Goal: Register for event/course

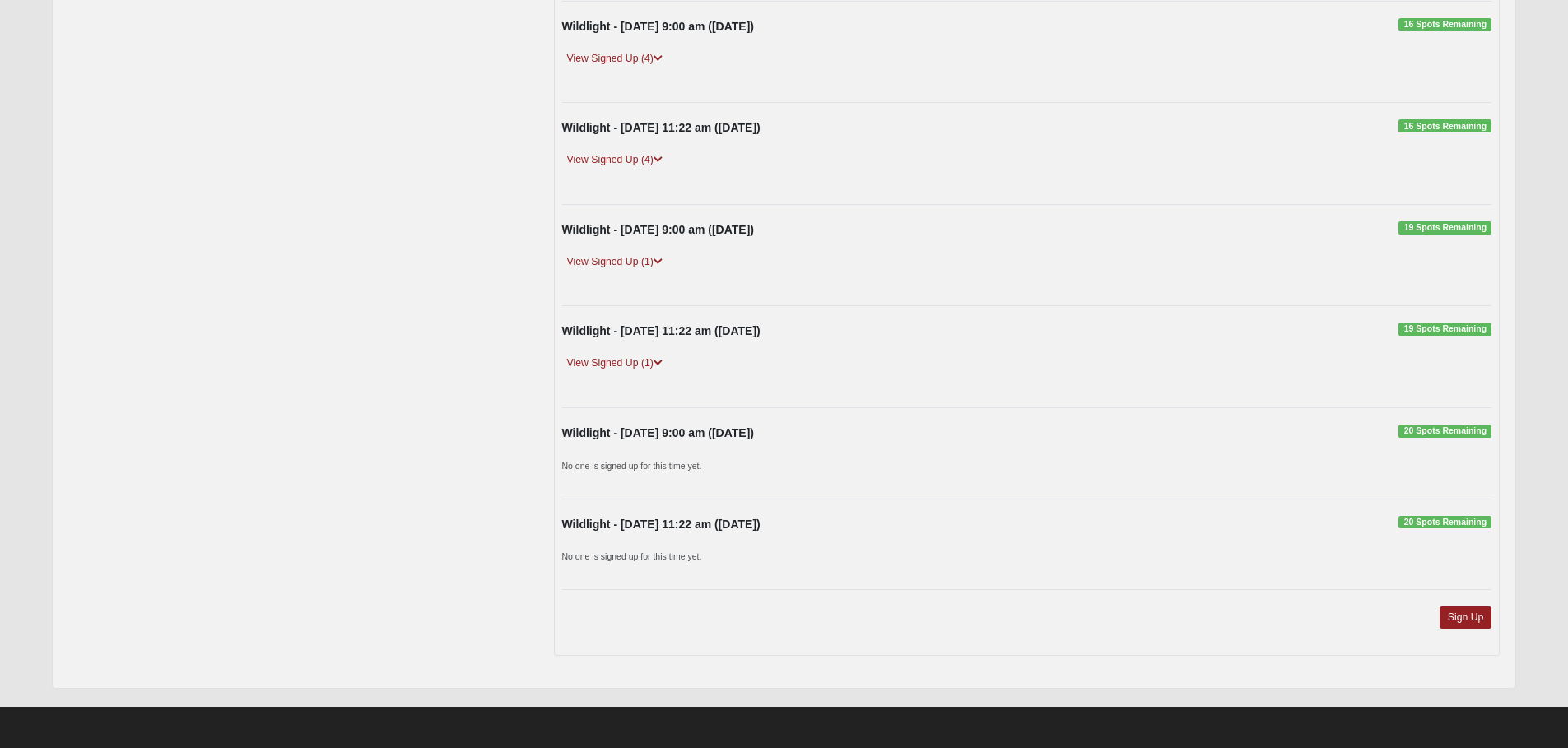
scroll to position [456, 0]
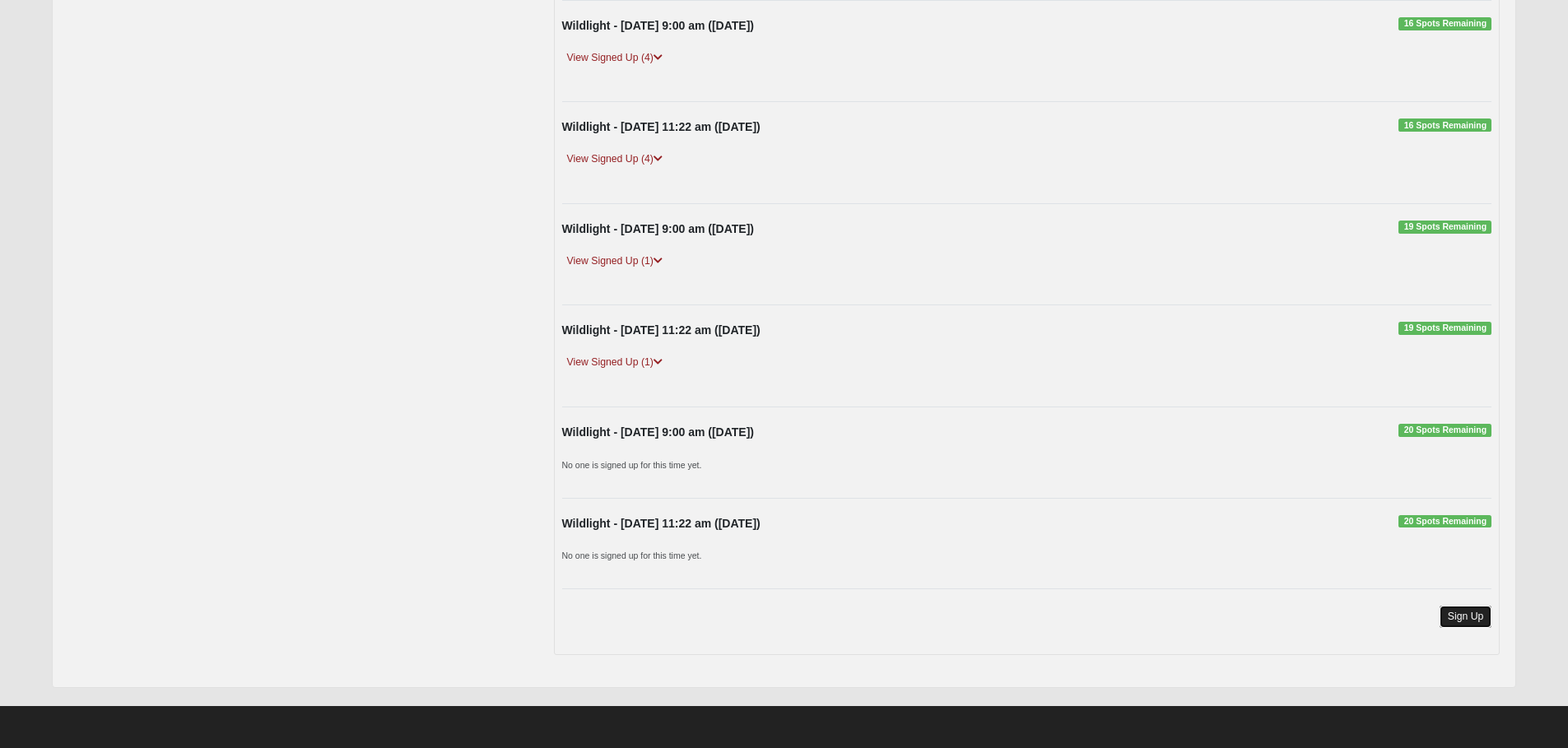
click at [1470, 621] on link "Sign Up" at bounding box center [1465, 617] width 52 height 23
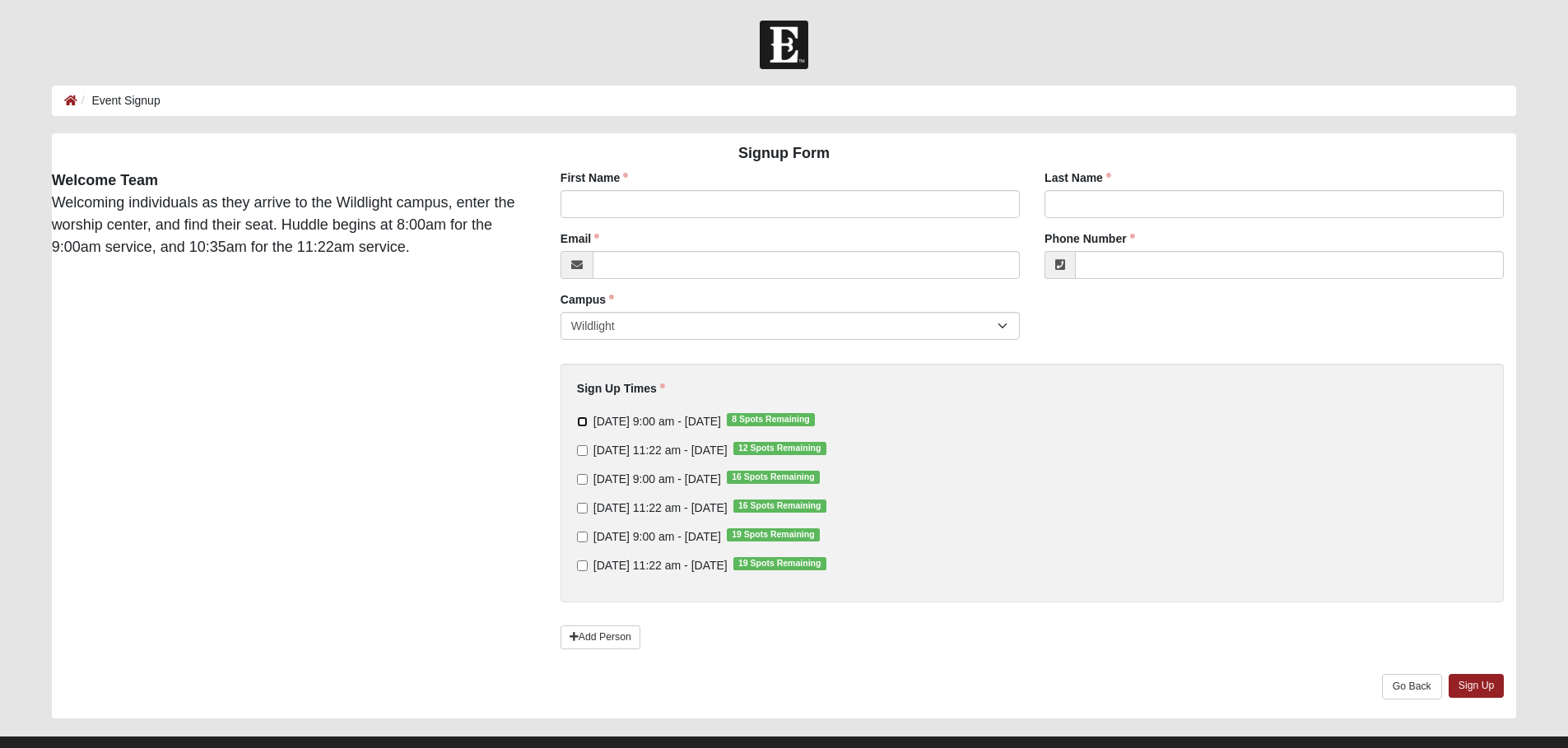
click at [582, 421] on input "Sunday 9:00 am - Oct 12 2025 8 Spots Remaining" at bounding box center [582, 421] width 11 height 11
checkbox input "true"
click at [582, 450] on input "Sunday 11:22 am - Oct 12 2025 12 Spots Remaining" at bounding box center [582, 450] width 11 height 11
checkbox input "true"
click at [606, 205] on input "First Name" at bounding box center [790, 204] width 459 height 28
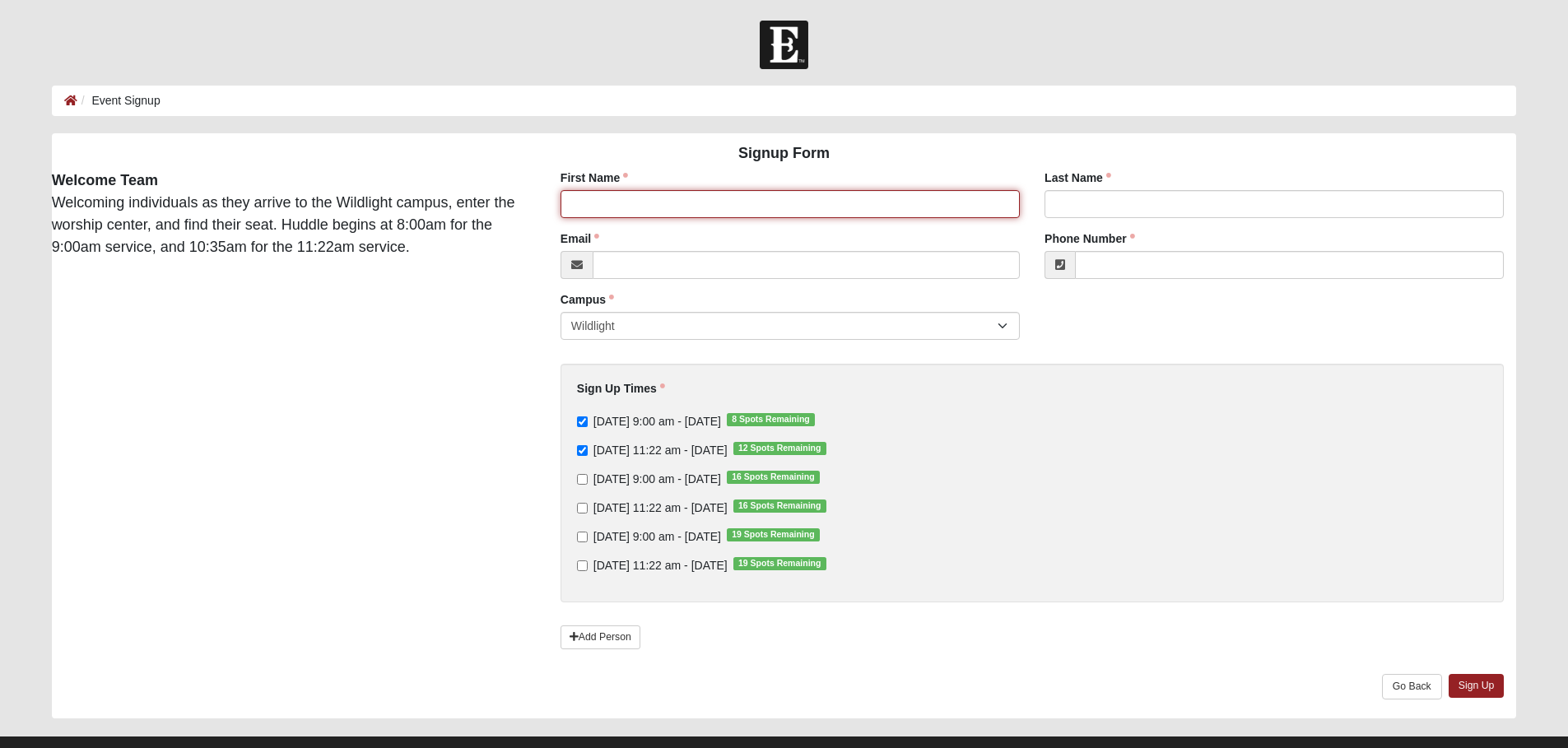
type input "Ashley"
type input "Coxwell"
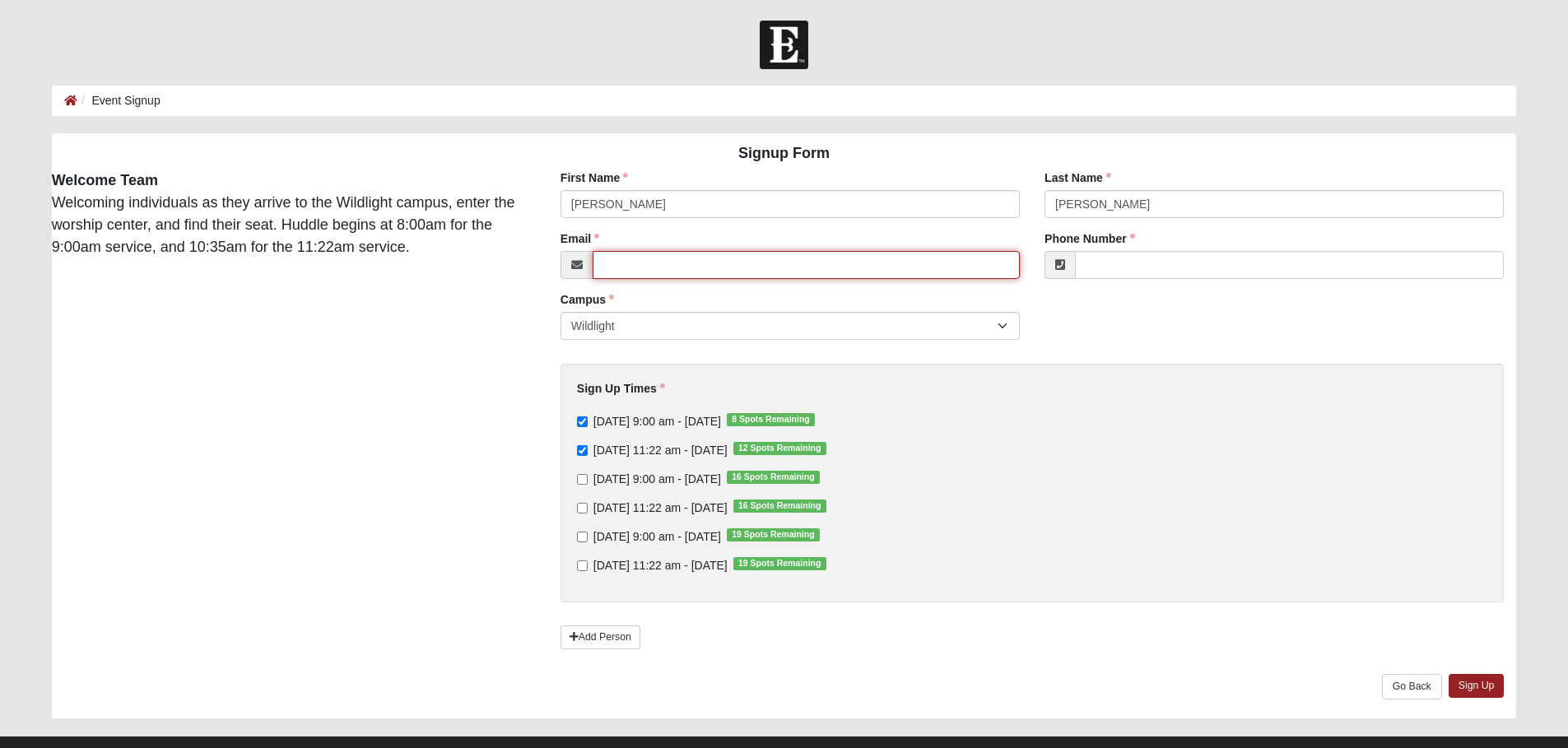
type input "projectc9@windstream.net"
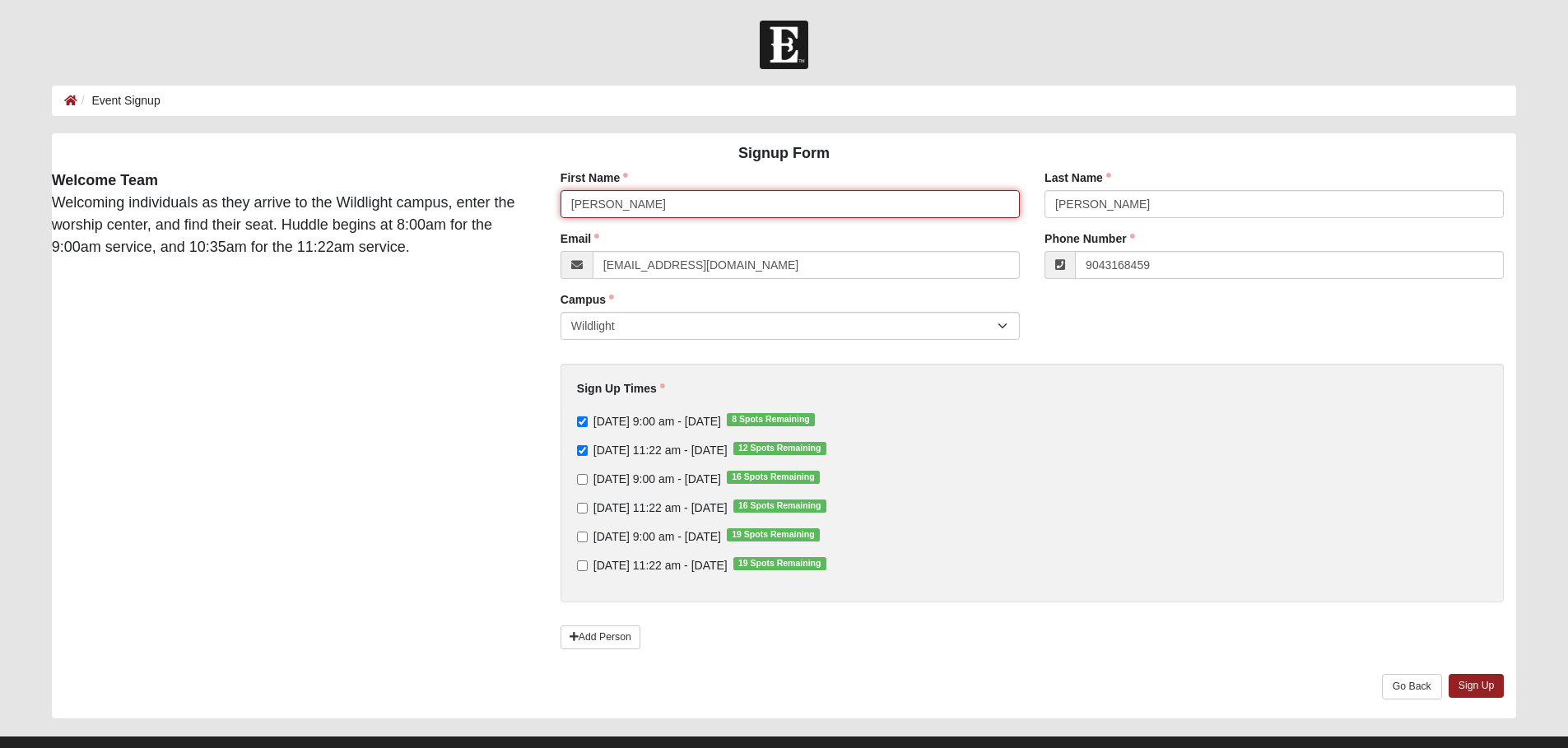
type input "(904) 316-8459"
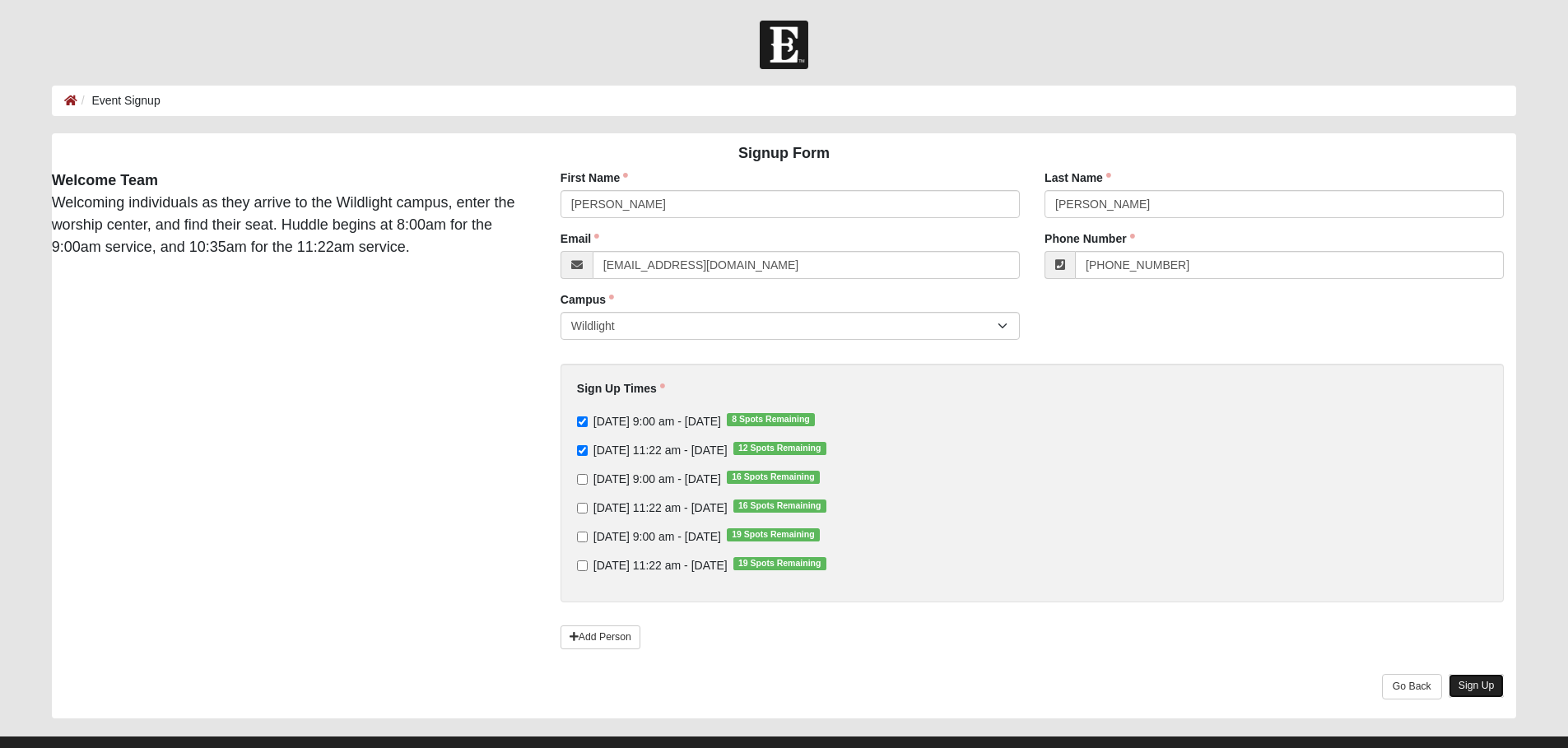
click at [1488, 687] on link "Sign Up" at bounding box center [1476, 686] width 56 height 24
